Goal: Information Seeking & Learning: Learn about a topic

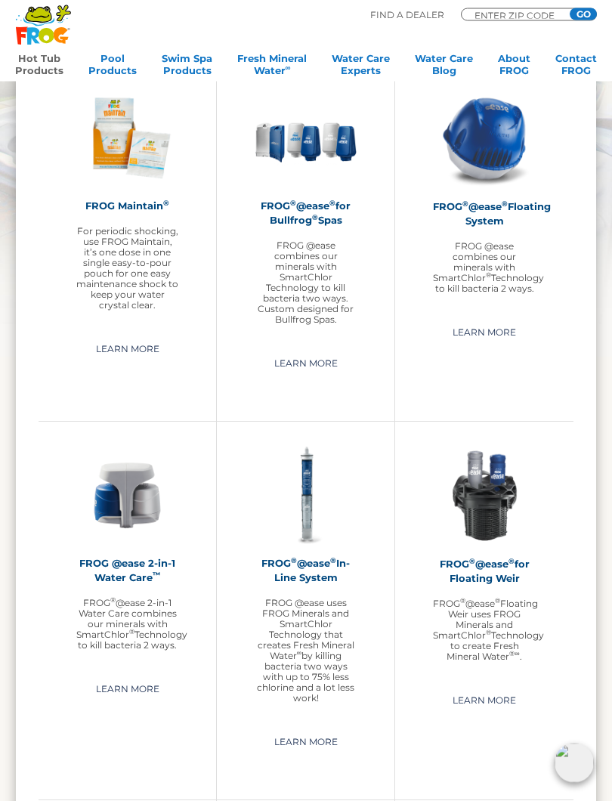
scroll to position [1176, 0]
click at [96, 727] on div "FROG @ease 2-in-1 Water Care ™ FROG ® @ease 2-in-1 Water Care combines our mine…" at bounding box center [128, 610] width 178 height 378
click at [130, 696] on link "Learn More" at bounding box center [128, 689] width 98 height 24
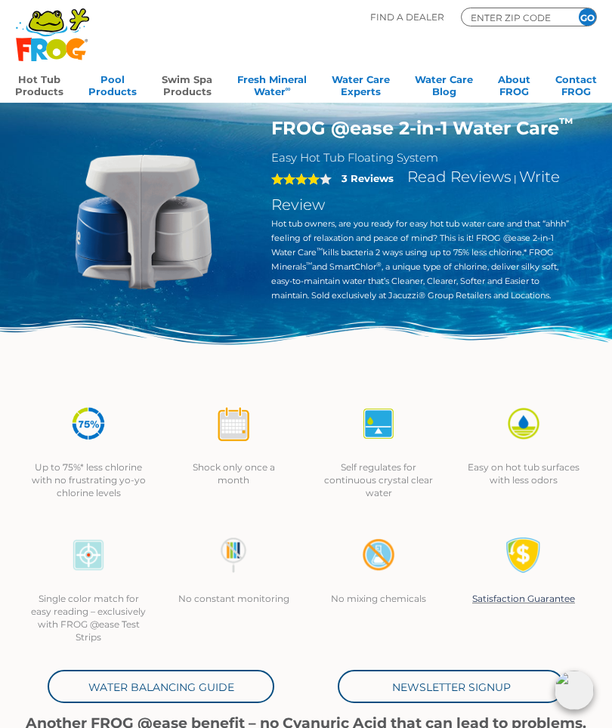
click at [193, 87] on link "Swim Spa Products" at bounding box center [187, 84] width 51 height 30
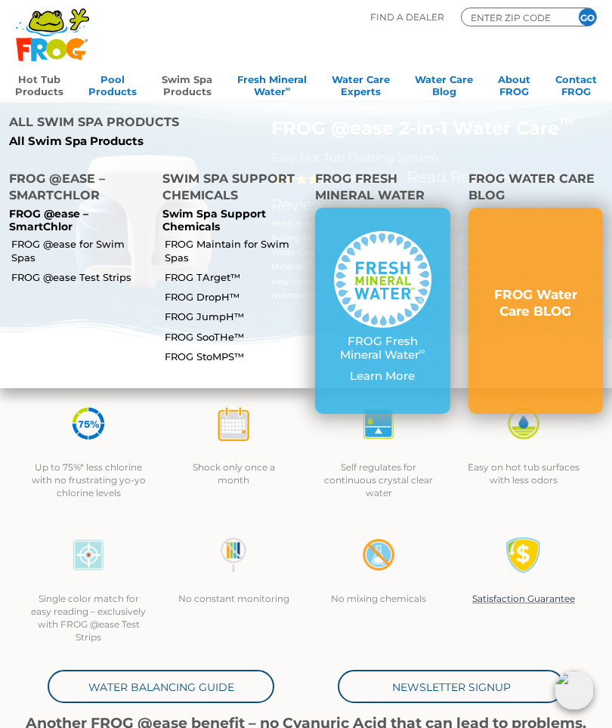
click at [368, 252] on img at bounding box center [382, 279] width 97 height 97
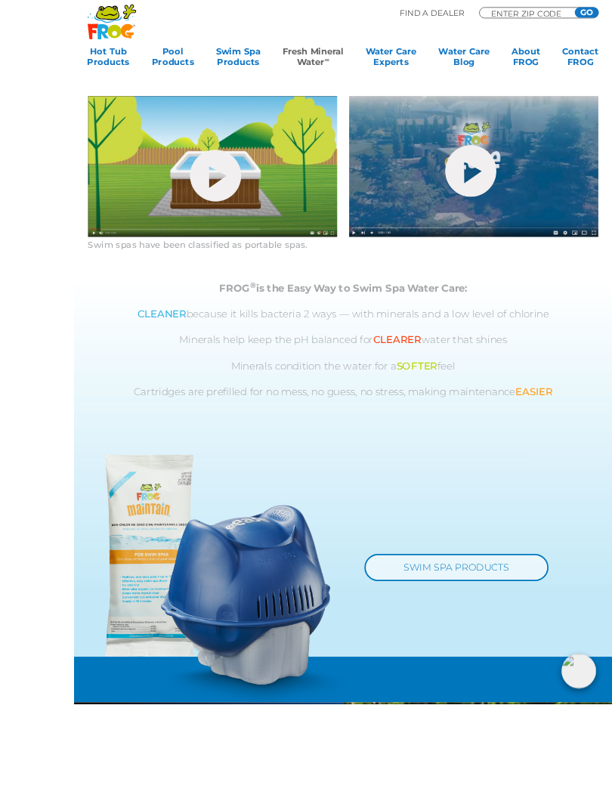
scroll to position [769, 0]
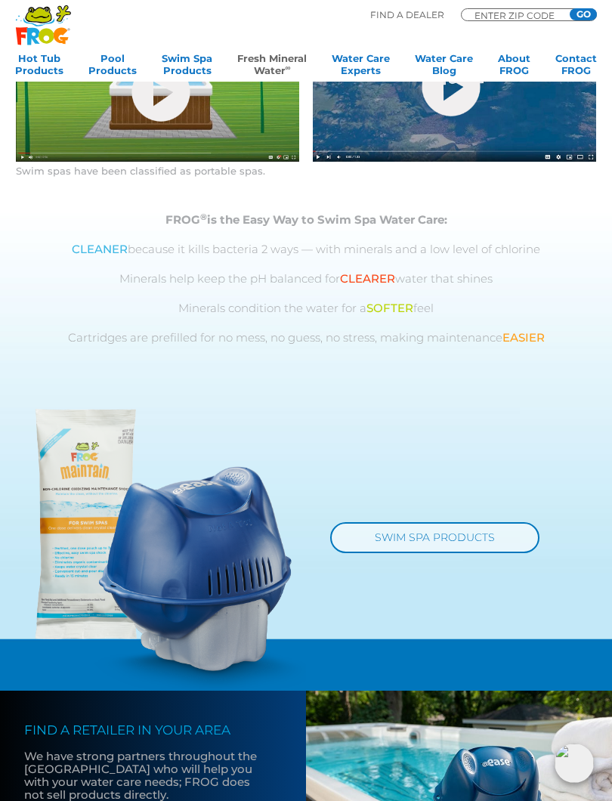
click at [441, 553] on link "SWIM SPA PRODUCTS" at bounding box center [434, 537] width 209 height 31
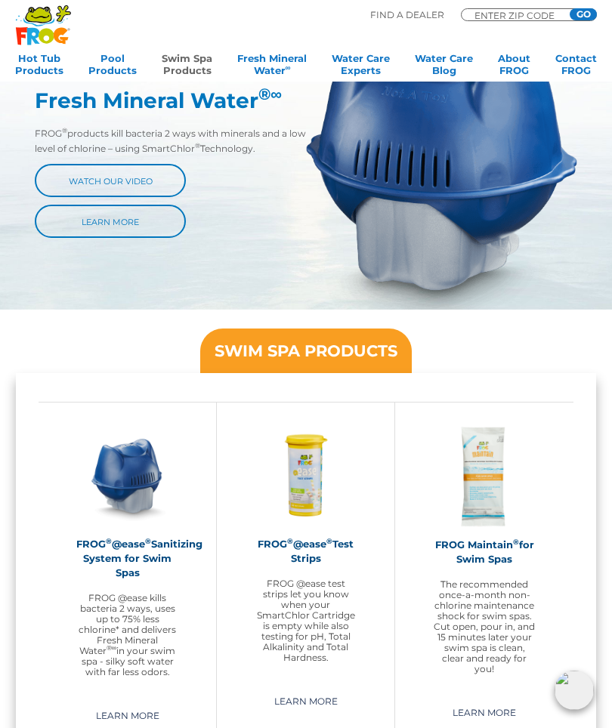
scroll to position [611, 0]
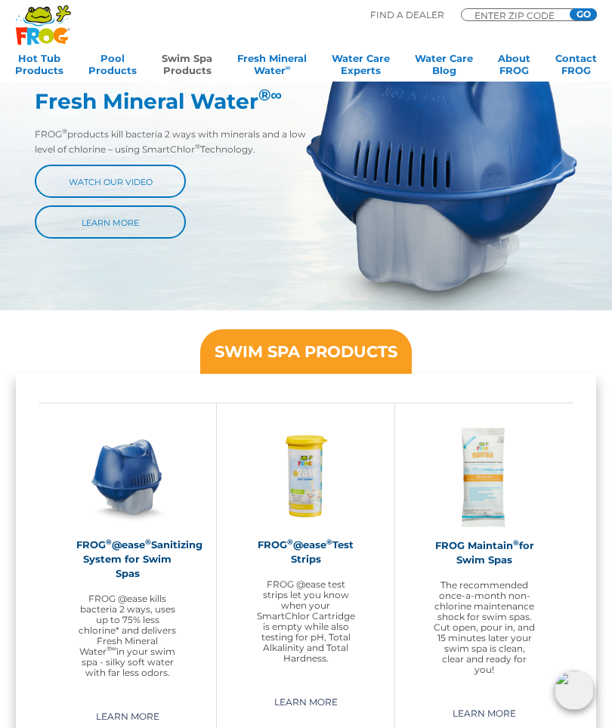
click at [399, 302] on img at bounding box center [441, 163] width 271 height 293
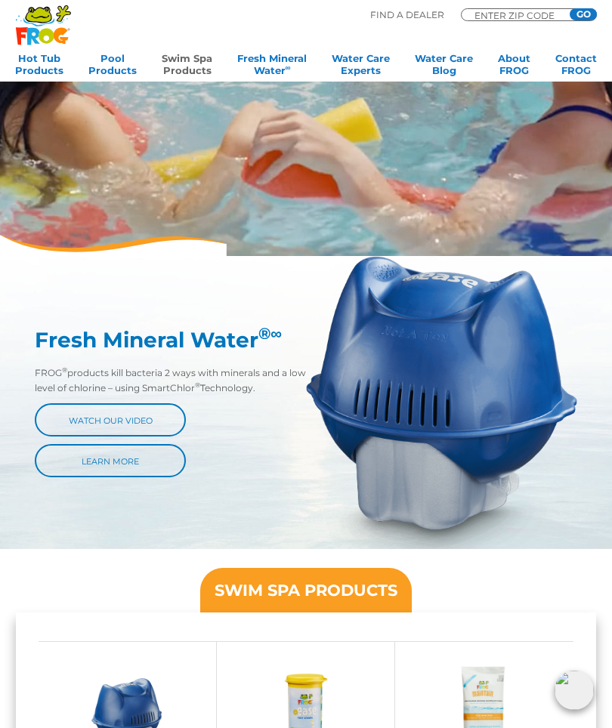
scroll to position [372, 0]
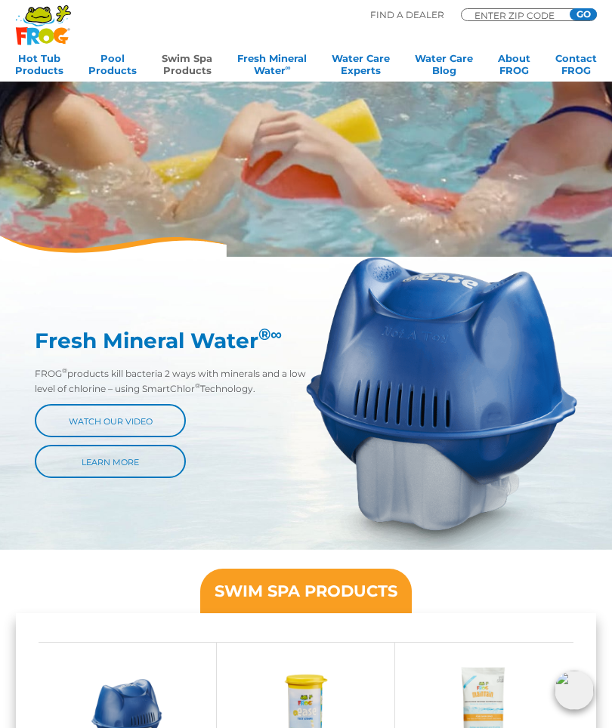
click at [156, 413] on link "Watch Our Video" at bounding box center [110, 420] width 151 height 33
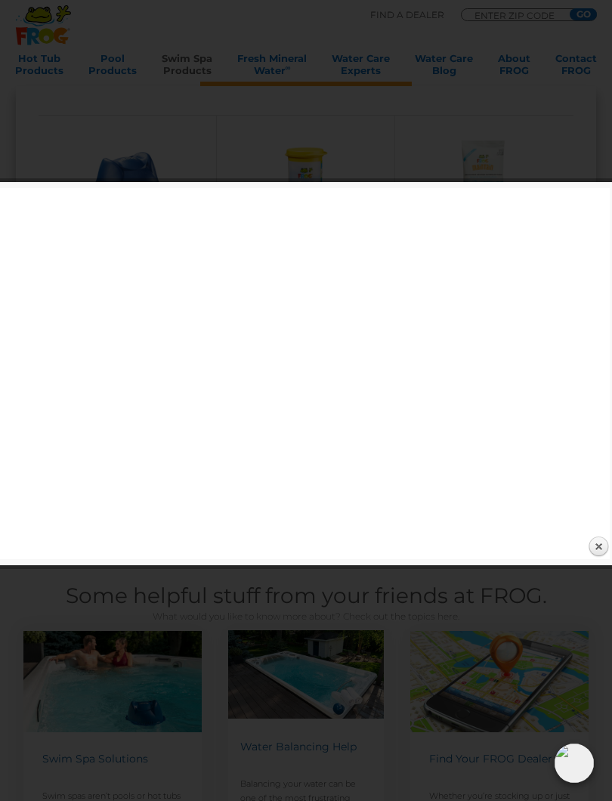
scroll to position [900, 0]
